Goal: Information Seeking & Learning: Find specific page/section

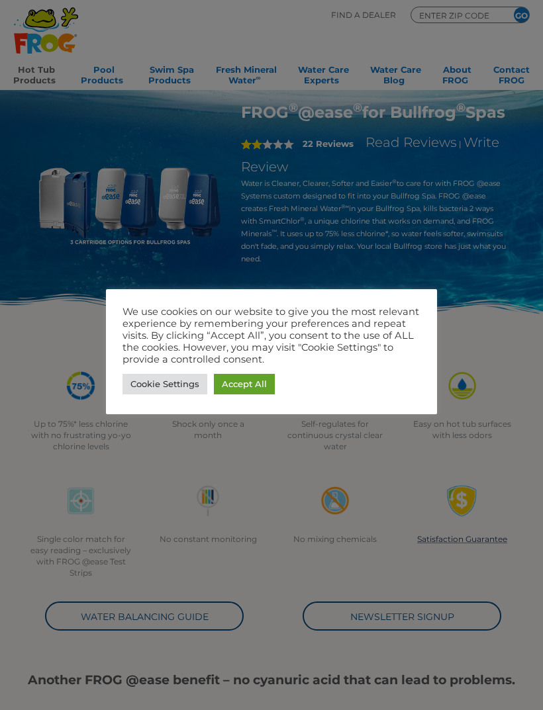
click at [170, 380] on link "Cookie Settings" at bounding box center [164, 384] width 85 height 21
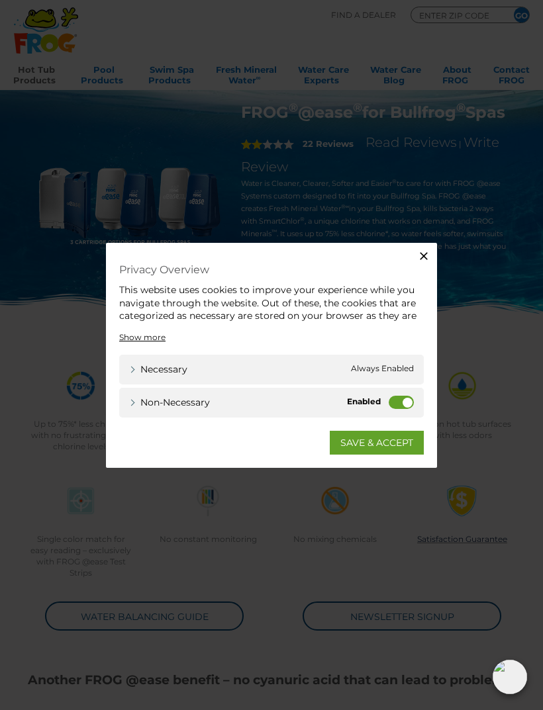
click at [391, 398] on label "Non-necessary" at bounding box center [400, 402] width 25 height 13
click at [0, 0] on input "Non-necessary" at bounding box center [0, 0] width 0 height 0
click at [373, 447] on link "SAVE & ACCEPT" at bounding box center [377, 443] width 94 height 24
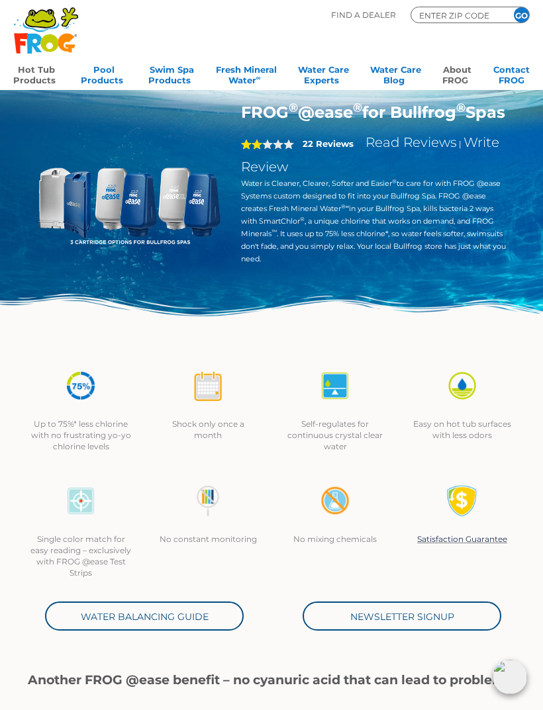
click at [451, 76] on link "About FROG" at bounding box center [457, 73] width 30 height 26
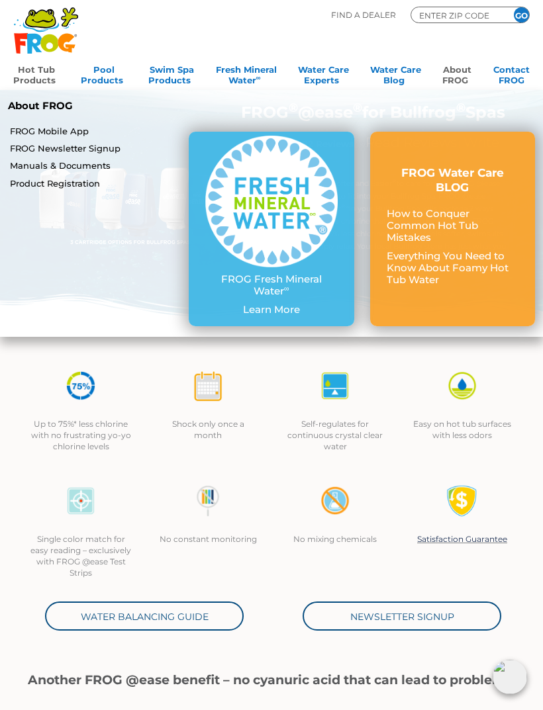
click at [401, 368] on div "Up to 75%* less chlorine with no frustrating yo-yo chlorine levels Shock only o…" at bounding box center [271, 410] width 508 height 115
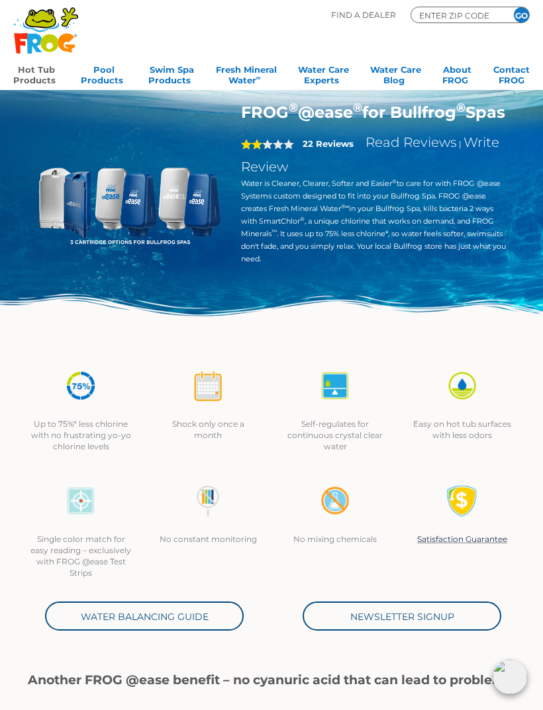
click at [431, 16] on input "ENTER ZIP CODE" at bounding box center [457, 15] width 79 height 12
type input "12028"
click at [524, 15] on input "GO" at bounding box center [520, 14] width 15 height 15
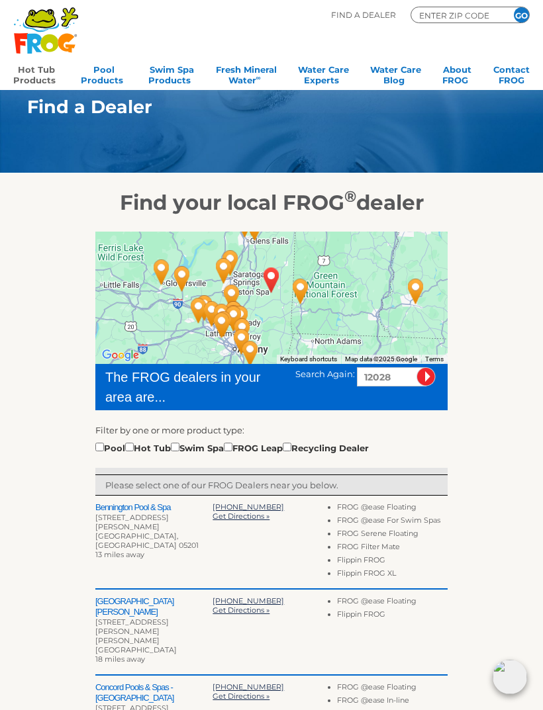
click at [44, 68] on link "Hot Tub Products" at bounding box center [36, 73] width 46 height 26
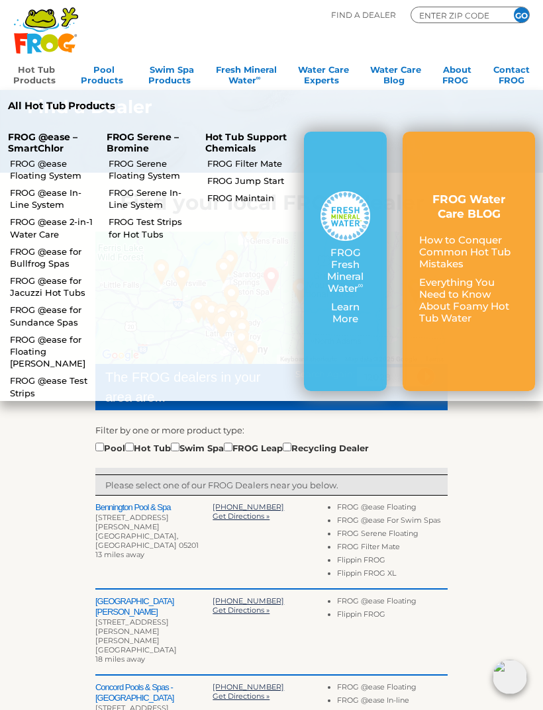
click at [288, 146] on p "Hot Tub Support Chemicals" at bounding box center [246, 143] width 83 height 22
click at [36, 169] on link "FROG @ease Floating System" at bounding box center [52, 169] width 85 height 24
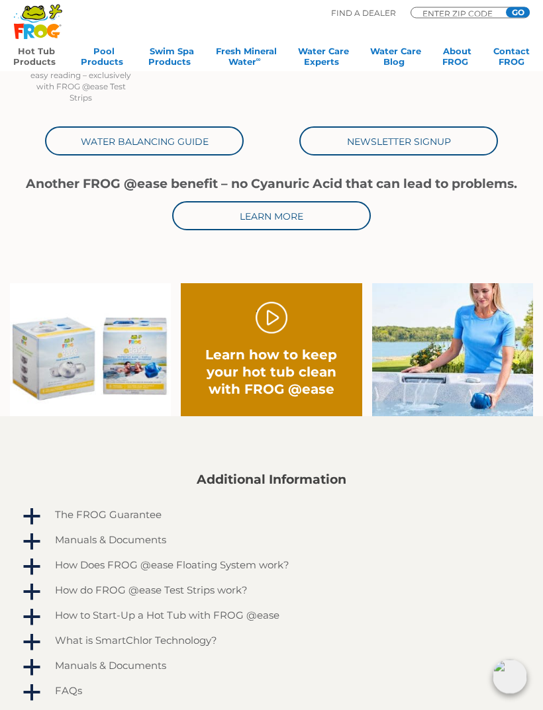
scroll to position [484, 0]
click at [146, 367] on img at bounding box center [90, 349] width 161 height 133
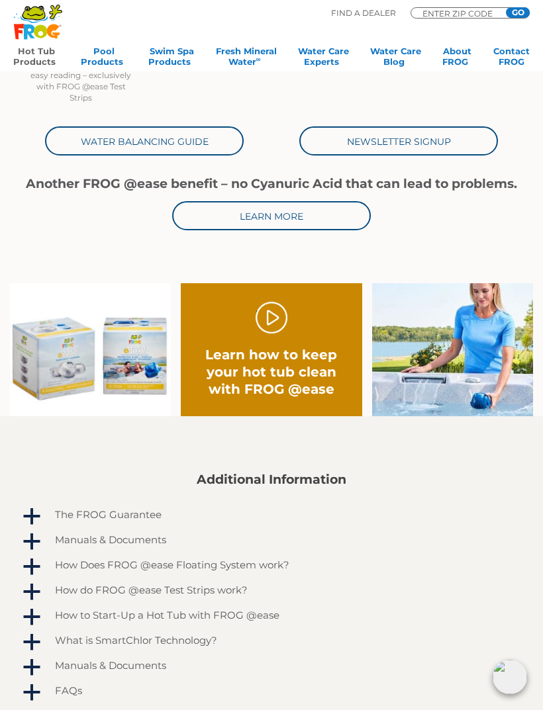
click at [273, 565] on h4 "How Does FROG @ease Floating System work?" at bounding box center [172, 564] width 234 height 11
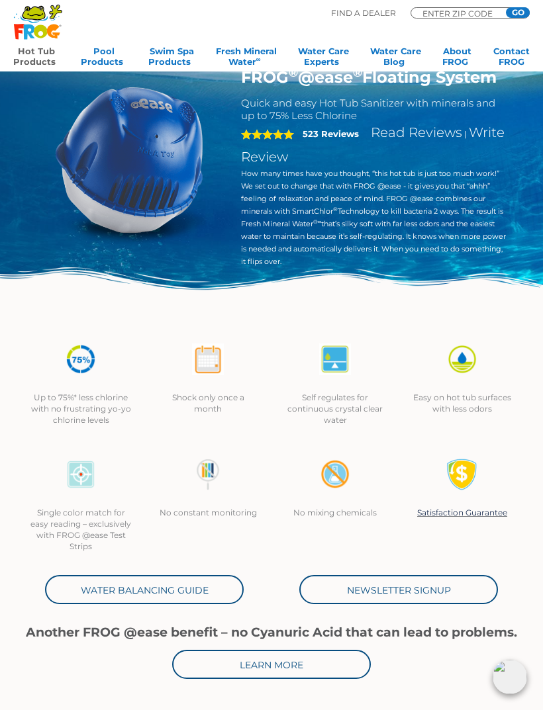
scroll to position [0, 0]
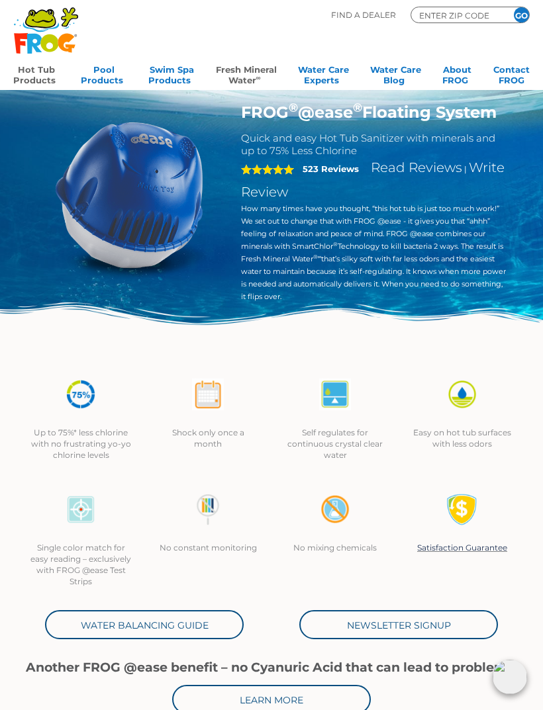
click at [240, 77] on link "Fresh Mineral Water ∞" at bounding box center [246, 73] width 61 height 26
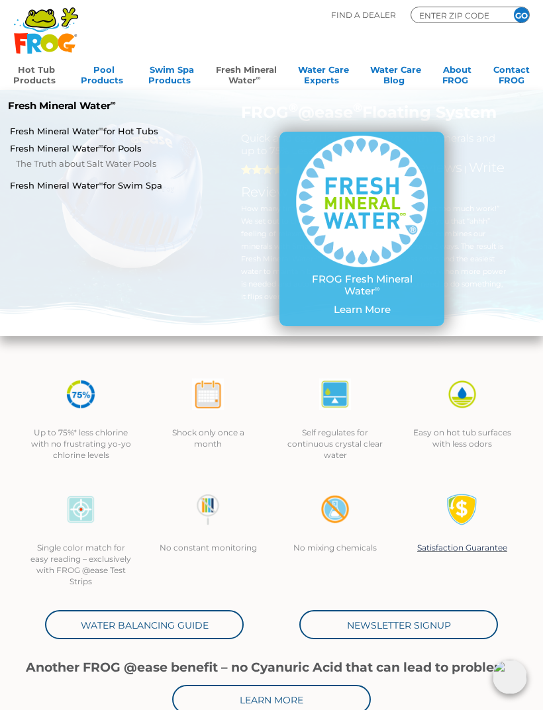
click at [85, 128] on link "Fresh Mineral Water ∞ for Hot Tubs" at bounding box center [93, 131] width 167 height 12
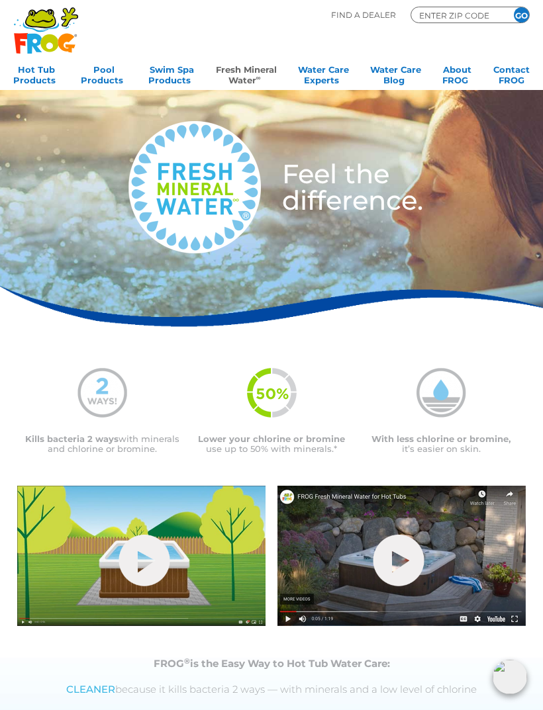
click at [348, 15] on p "Find A Dealer" at bounding box center [363, 15] width 65 height 17
click at [421, 20] on input "ENTER ZIP CODE" at bounding box center [457, 15] width 79 height 12
type input "12028"
click at [527, 15] on input "GO" at bounding box center [520, 14] width 15 height 15
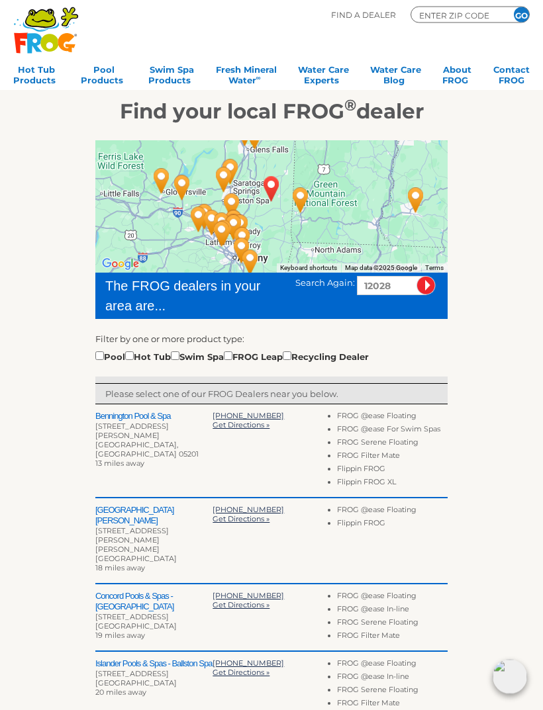
scroll to position [91, 0]
click at [386, 416] on li "FROG @ease Floating" at bounding box center [392, 417] width 111 height 13
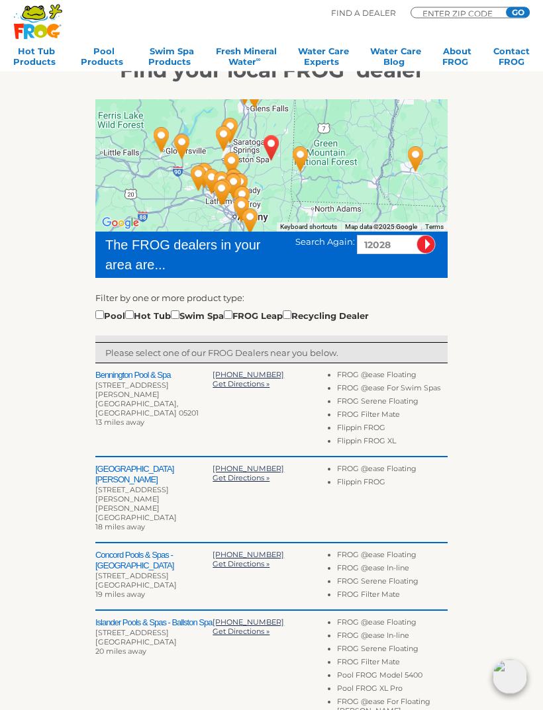
scroll to position [132, 0]
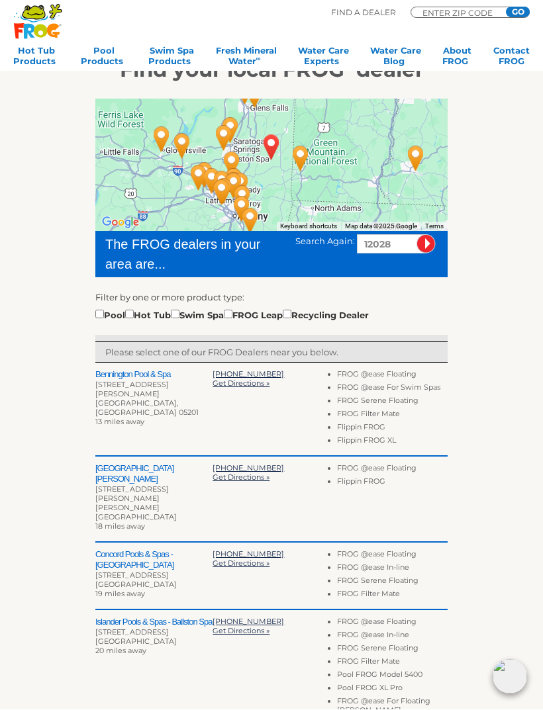
click at [388, 375] on li "FROG @ease Floating" at bounding box center [392, 376] width 111 height 13
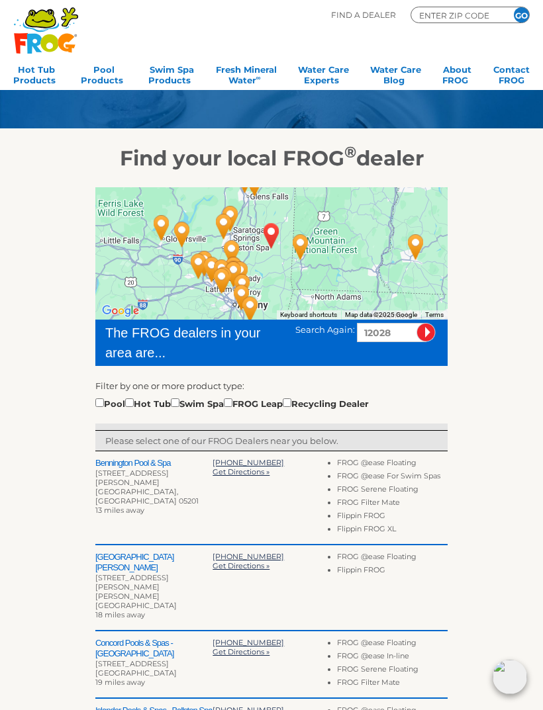
scroll to position [0, 0]
